Goal: Task Accomplishment & Management: Use online tool/utility

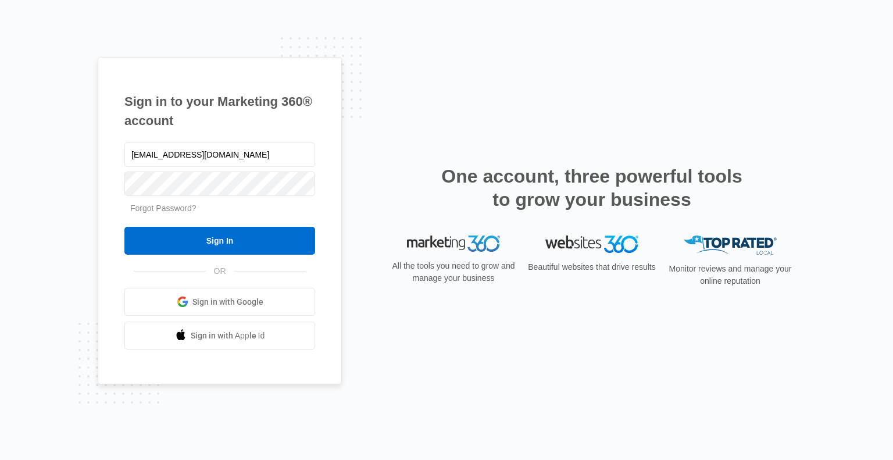
type input "[EMAIL_ADDRESS][DOMAIN_NAME]"
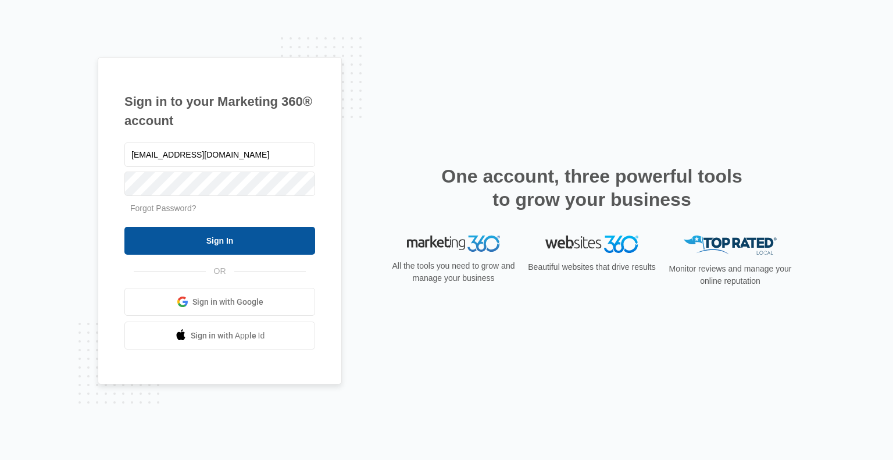
click at [223, 239] on input "Sign In" at bounding box center [219, 241] width 191 height 28
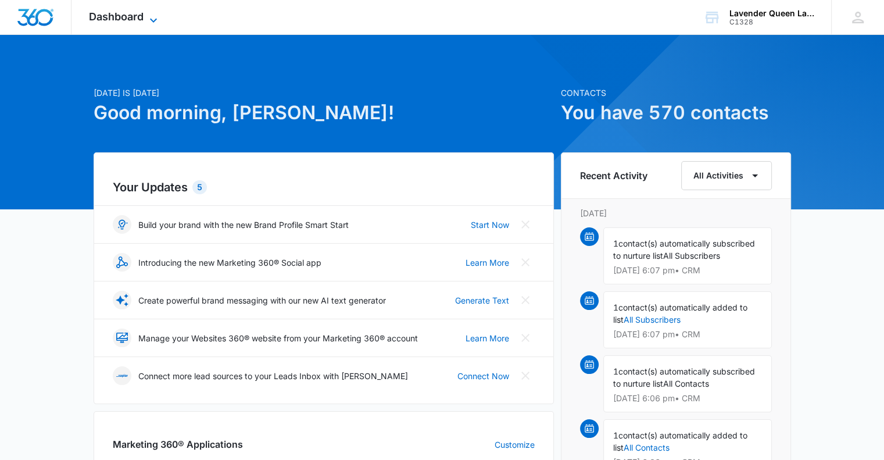
click at [152, 19] on icon at bounding box center [153, 20] width 7 height 4
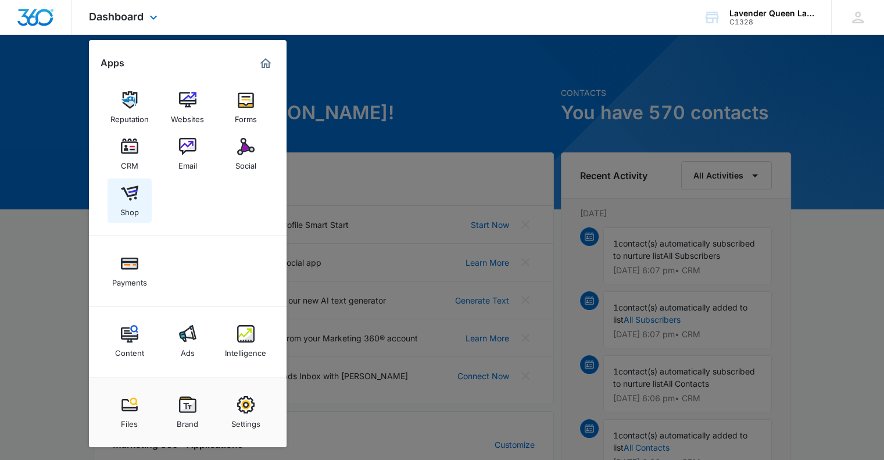
click at [135, 192] on img at bounding box center [129, 192] width 17 height 17
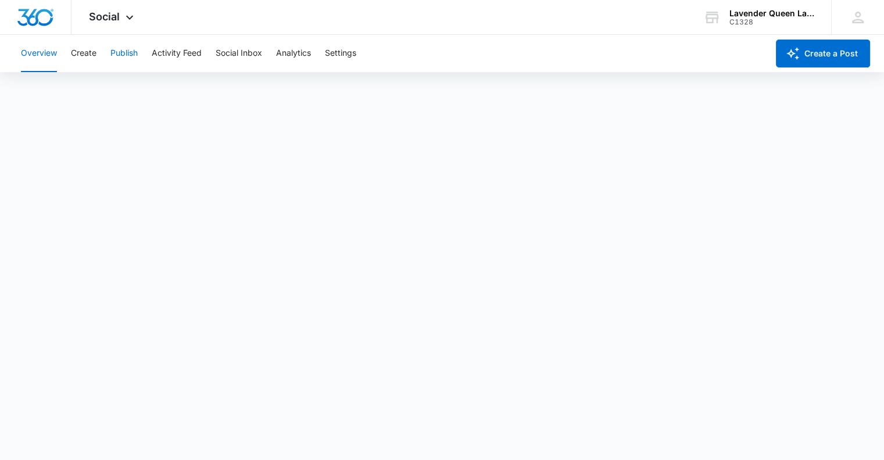
click at [124, 53] on button "Publish" at bounding box center [123, 53] width 27 height 37
click at [131, 18] on icon at bounding box center [130, 20] width 14 height 14
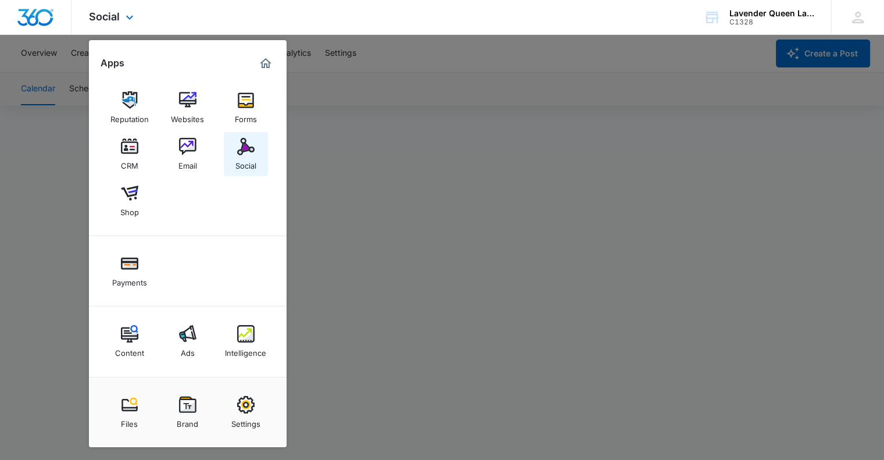
click at [248, 151] on img at bounding box center [245, 146] width 17 height 17
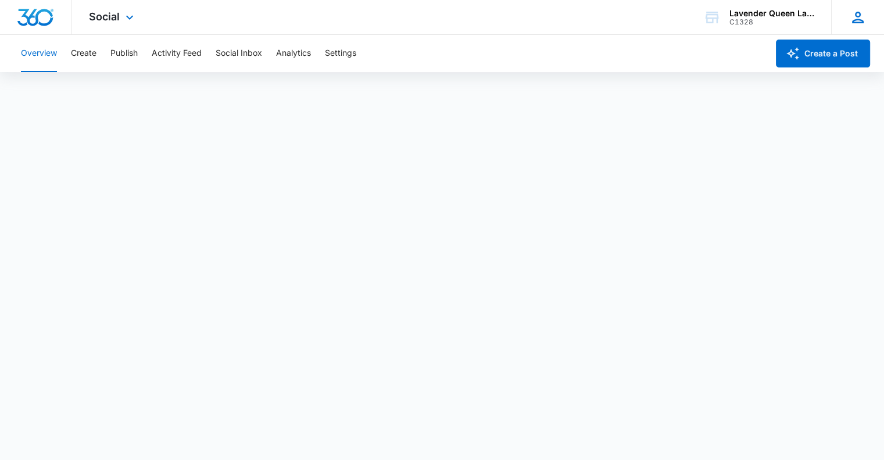
click at [857, 22] on icon at bounding box center [858, 18] width 12 height 12
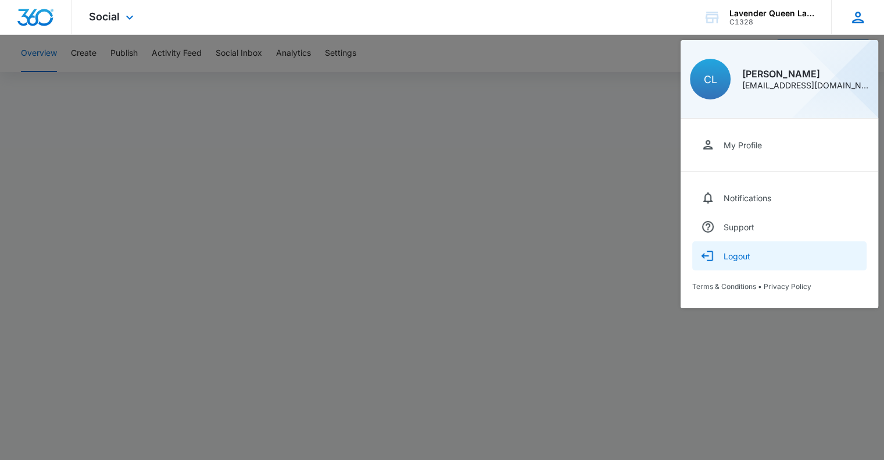
click at [731, 259] on div "Logout" at bounding box center [737, 256] width 27 height 10
